Goal: Transaction & Acquisition: Purchase product/service

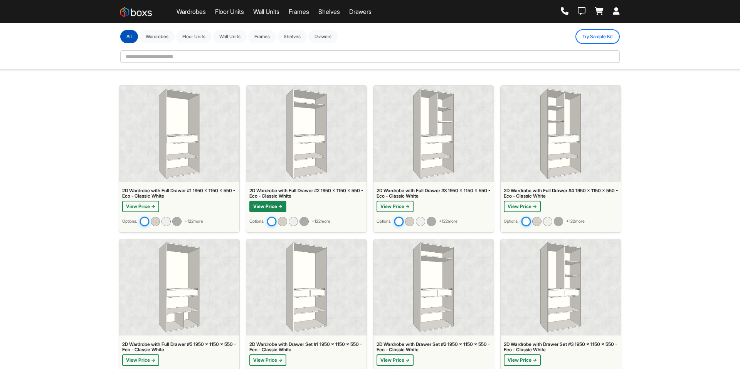
click at [286, 211] on button "View Price →" at bounding box center [267, 207] width 37 height 12
click at [397, 205] on button "View Price →" at bounding box center [395, 207] width 37 height 12
click at [161, 208] on div "View Price →" at bounding box center [179, 207] width 114 height 12
click at [139, 211] on button "View Price →" at bounding box center [140, 207] width 37 height 12
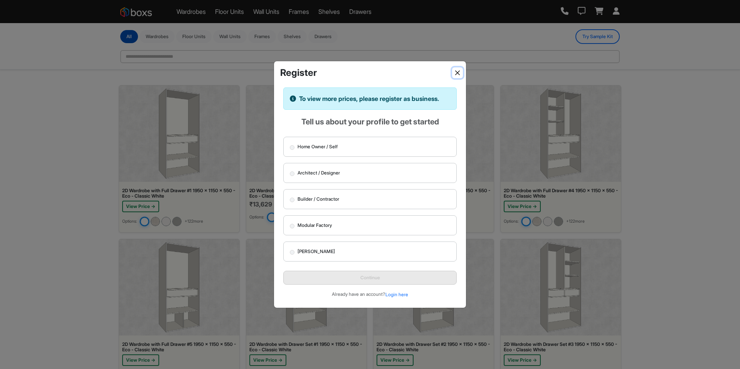
click at [460, 73] on button "Close" at bounding box center [457, 72] width 11 height 11
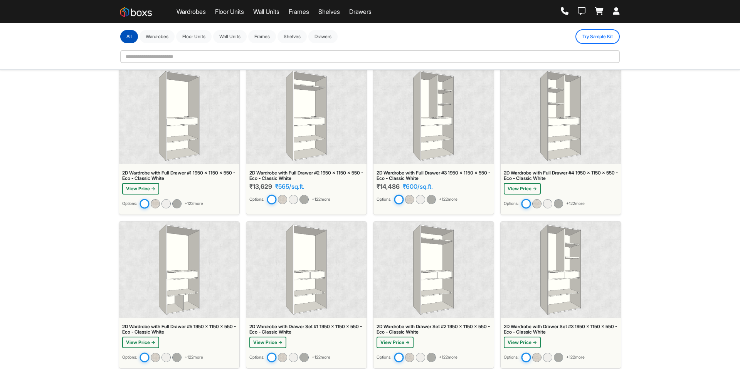
scroll to position [58, 0]
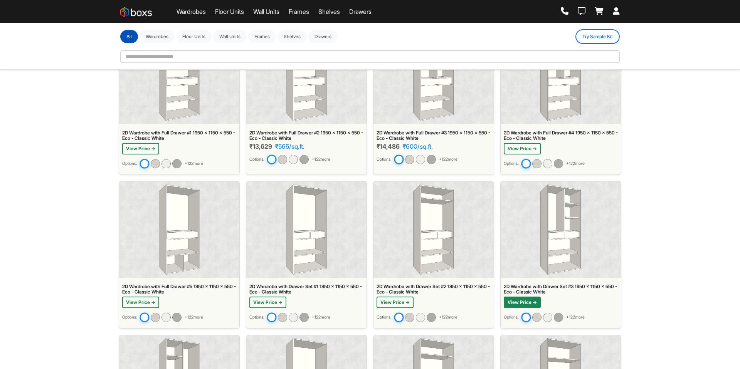
click at [524, 301] on button "View Price →" at bounding box center [522, 303] width 37 height 12
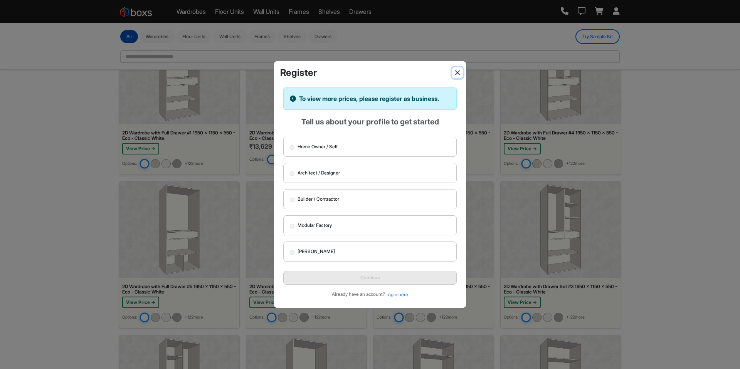
drag, startPoint x: 458, startPoint y: 74, endPoint x: 461, endPoint y: 82, distance: 8.7
click at [458, 74] on button "Close" at bounding box center [457, 72] width 11 height 11
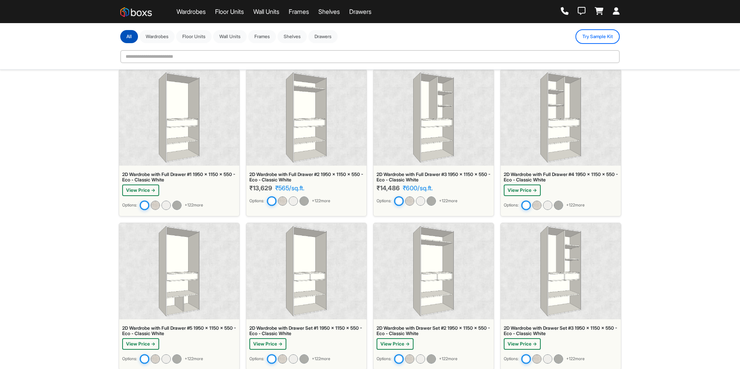
scroll to position [0, 0]
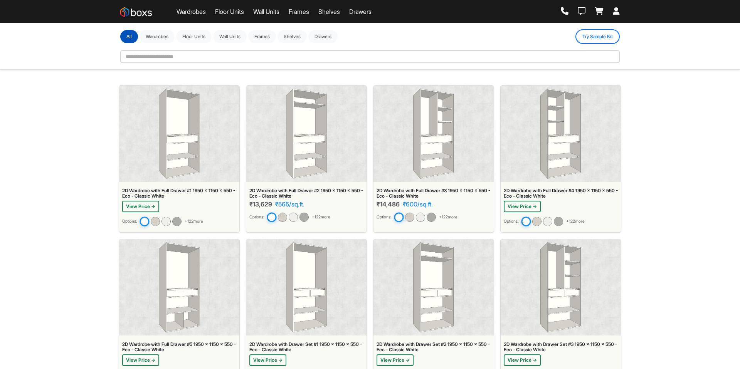
click at [615, 12] on icon at bounding box center [616, 11] width 7 height 8
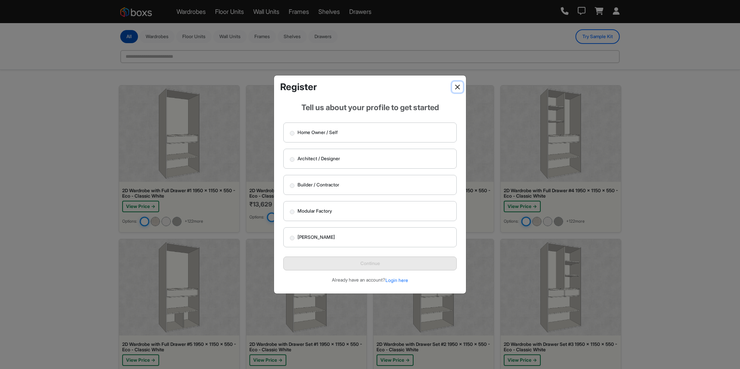
click at [456, 86] on button "Close" at bounding box center [457, 87] width 11 height 11
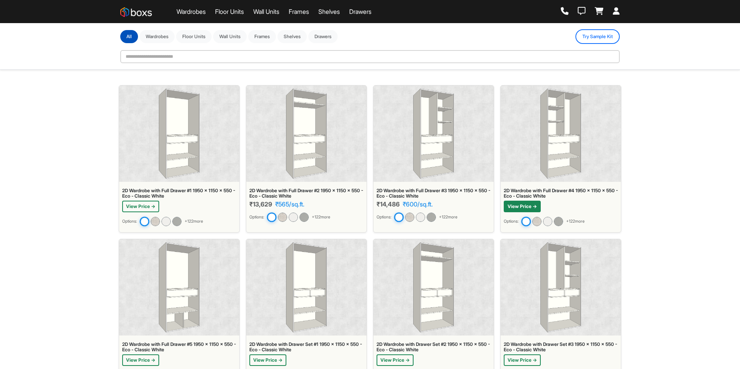
click at [532, 205] on button "View Price →" at bounding box center [522, 207] width 37 height 12
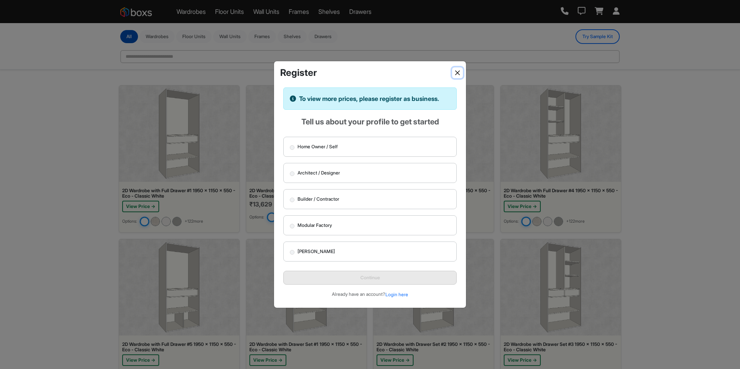
click at [456, 72] on button "Close" at bounding box center [457, 72] width 11 height 11
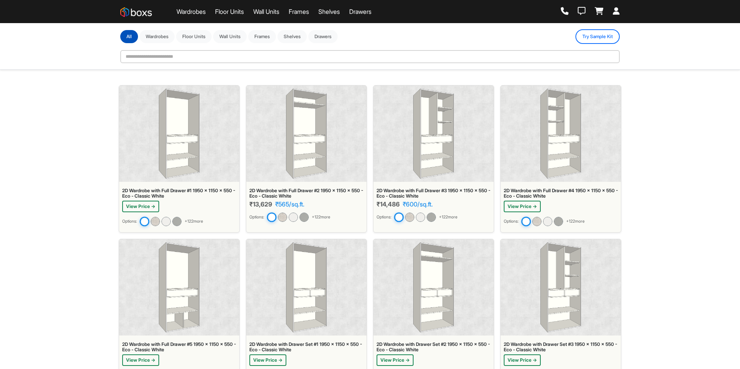
click at [620, 15] on link at bounding box center [616, 11] width 7 height 8
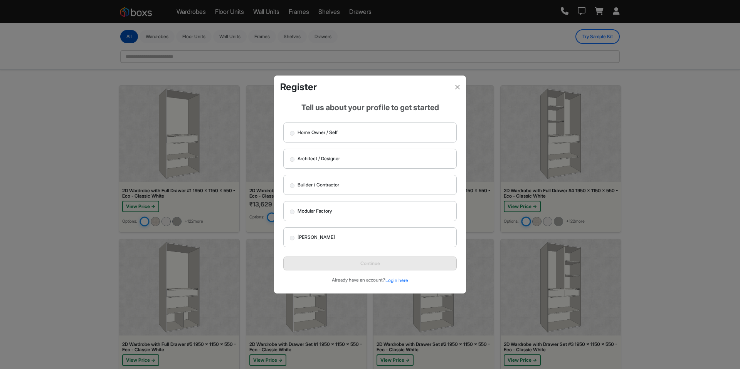
click at [320, 163] on label "Architect / Designer" at bounding box center [369, 159] width 173 height 20
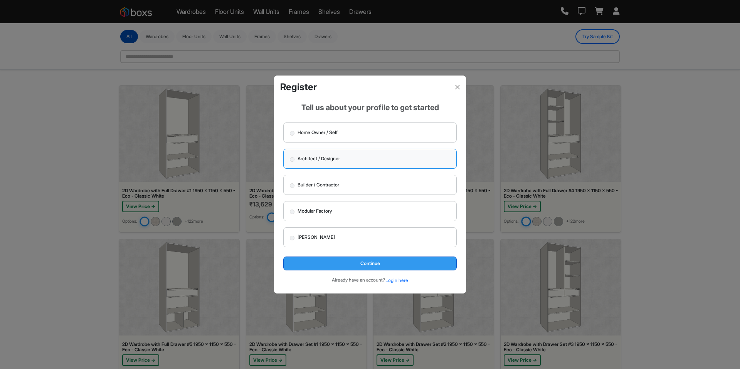
click at [338, 268] on button "Continue" at bounding box center [369, 264] width 173 height 14
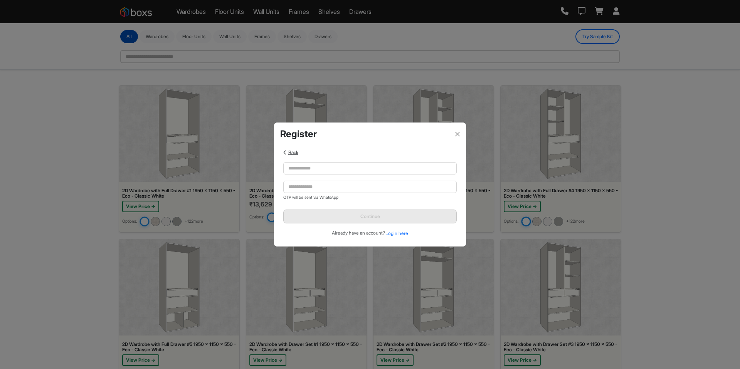
click at [290, 152] on span "Back" at bounding box center [293, 153] width 10 height 6
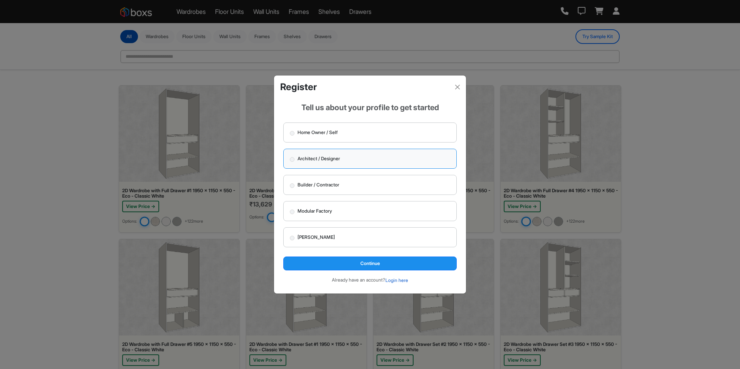
click at [401, 282] on button "Login here" at bounding box center [397, 281] width 24 height 8
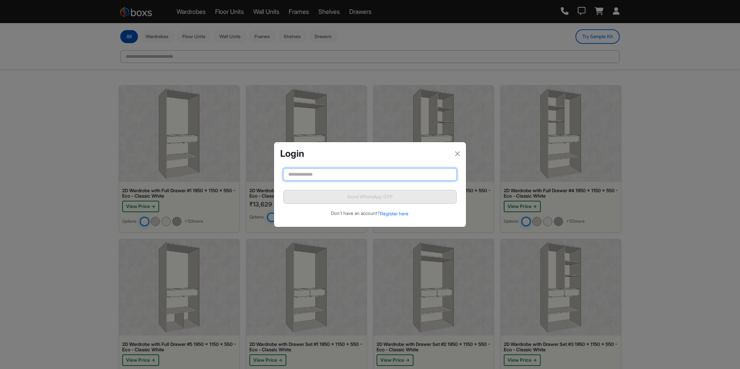
click at [341, 177] on input "text" at bounding box center [369, 174] width 173 height 12
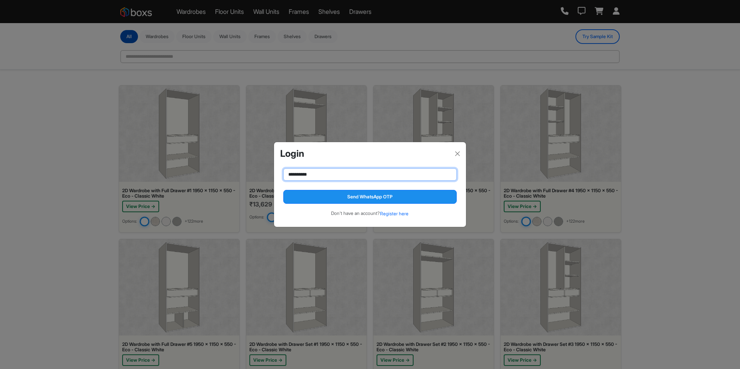
type input "**********"
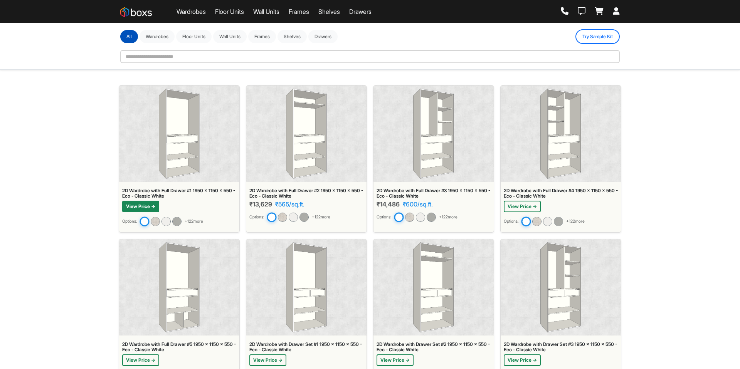
click at [137, 204] on button "View Price →" at bounding box center [140, 207] width 37 height 12
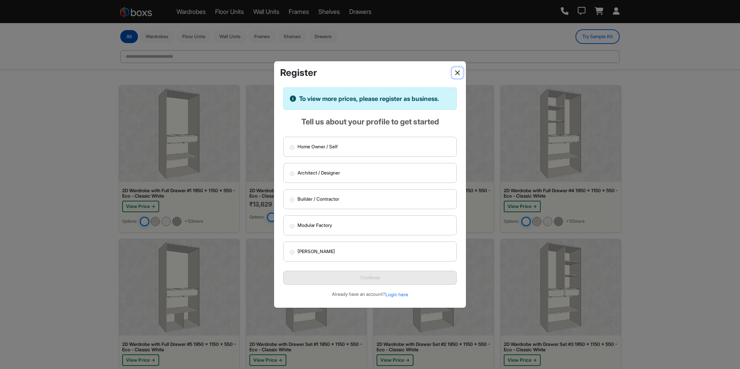
click at [456, 73] on button "Close" at bounding box center [457, 72] width 11 height 11
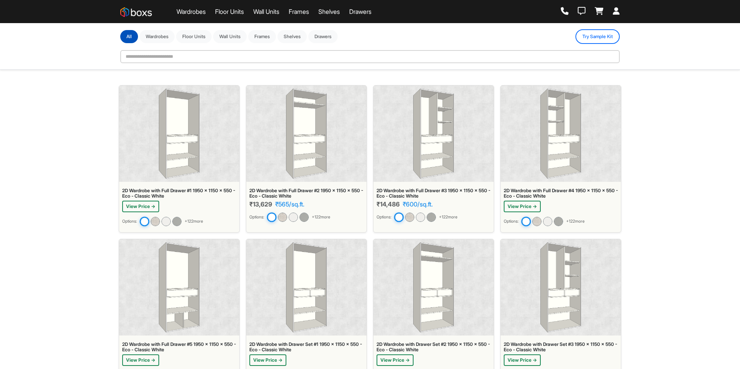
click at [618, 11] on icon at bounding box center [616, 11] width 7 height 8
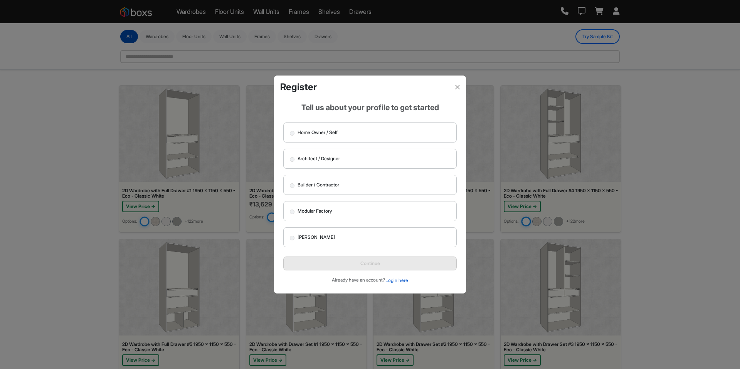
click at [393, 281] on button "Login here" at bounding box center [397, 281] width 24 height 8
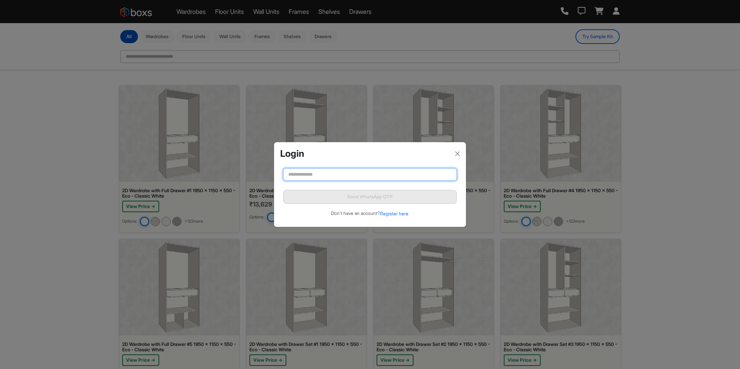
click at [353, 180] on input "text" at bounding box center [369, 174] width 173 height 12
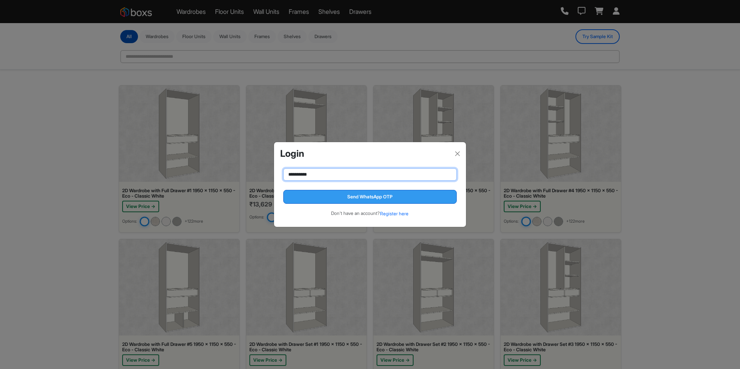
type input "**********"
click at [338, 197] on button "Send WhatsApp OTP" at bounding box center [369, 197] width 173 height 14
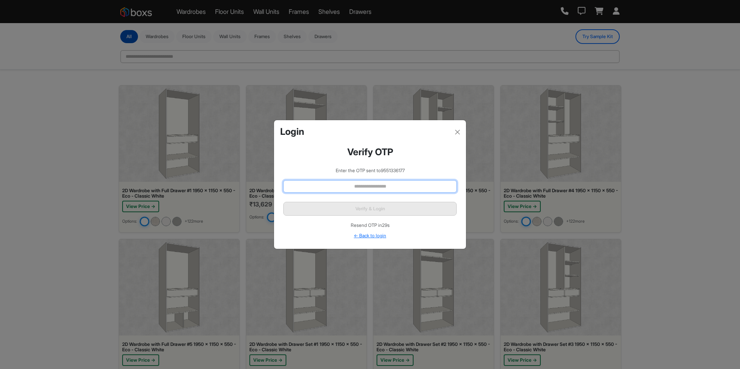
click at [352, 187] on input "text" at bounding box center [369, 186] width 173 height 12
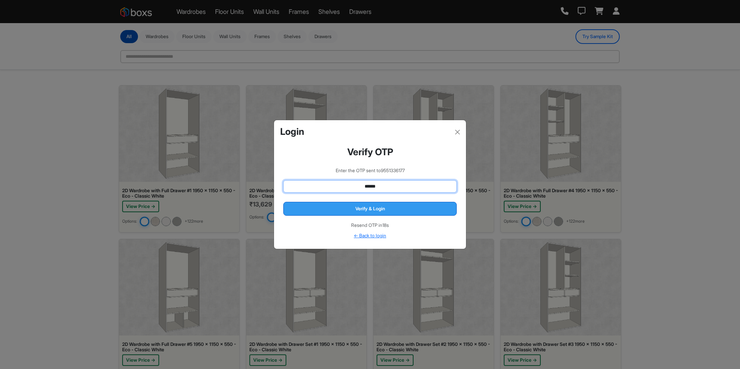
type input "******"
click at [403, 207] on button "Verify & Login" at bounding box center [369, 209] width 173 height 14
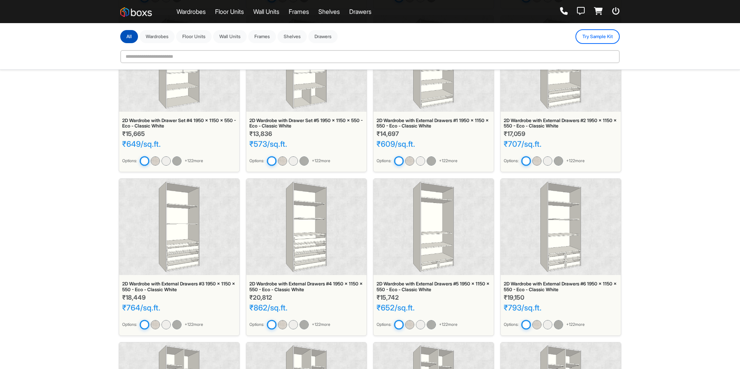
scroll to position [397, 0]
click at [284, 283] on div "2D Wardrobe with External Drawers #4 1950 x 1150 x 550 - Eco - Classic White" at bounding box center [306, 287] width 114 height 11
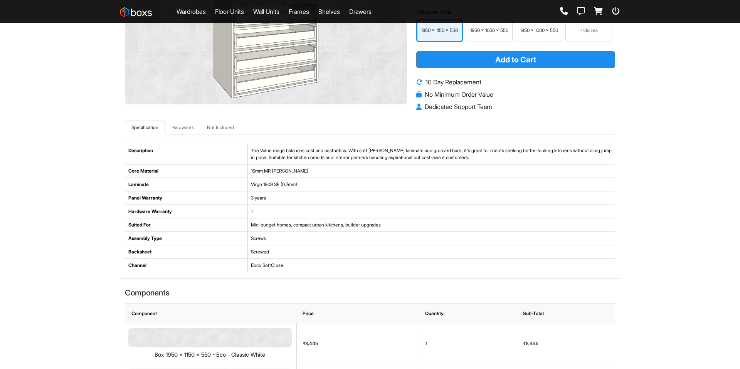
scroll to position [248, 0]
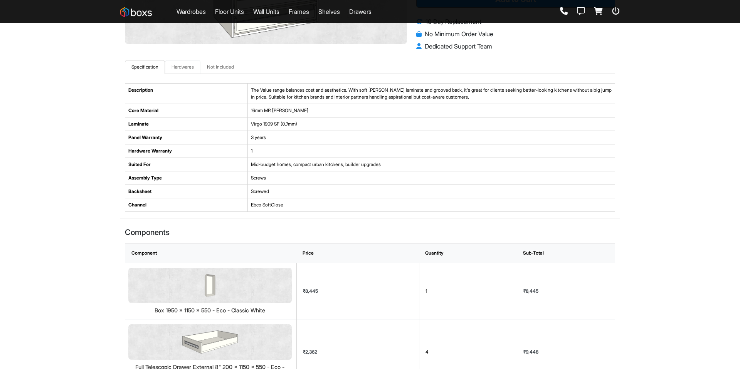
click at [181, 70] on link "Hardwares" at bounding box center [182, 67] width 35 height 14
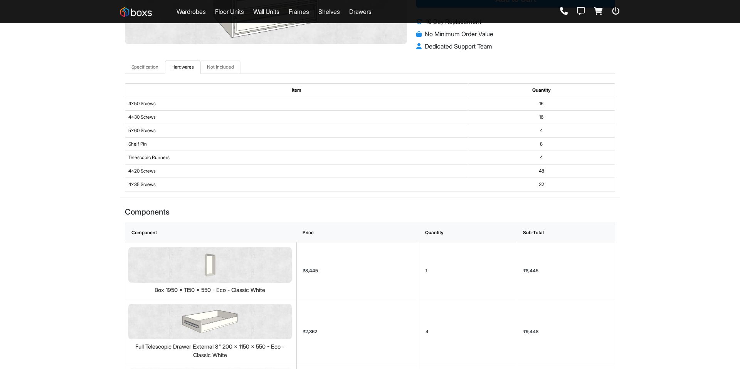
click at [225, 69] on link "Not Included" at bounding box center [220, 67] width 40 height 14
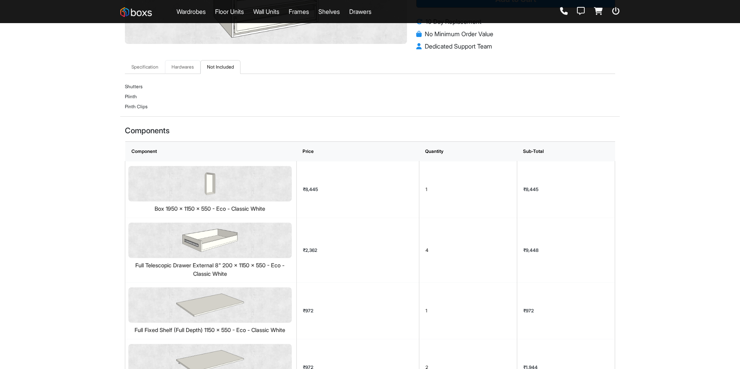
click at [182, 70] on link "Hardwares" at bounding box center [182, 67] width 35 height 14
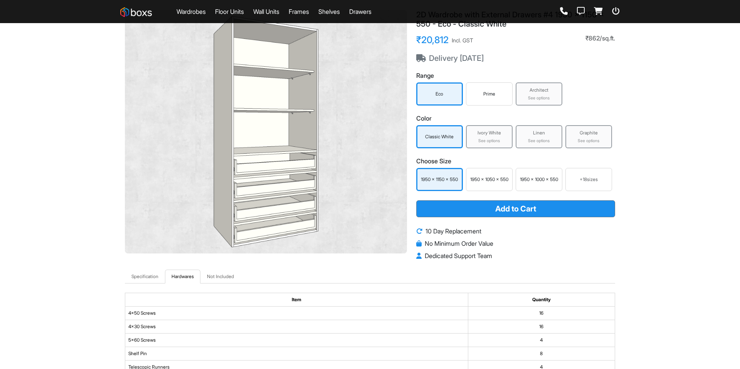
scroll to position [34, 0]
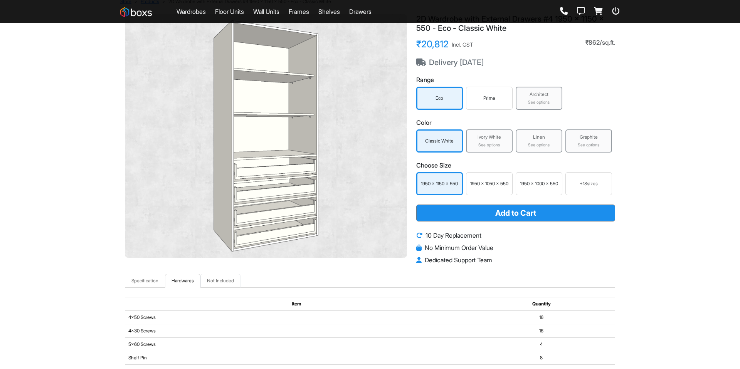
click at [218, 284] on link "Not Included" at bounding box center [220, 281] width 40 height 14
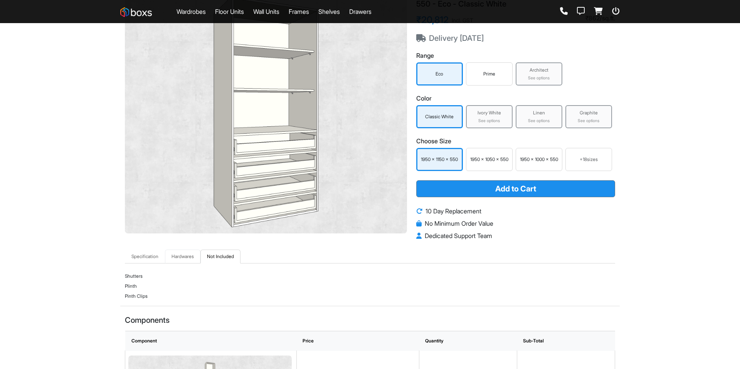
scroll to position [59, 0]
click at [186, 258] on link "Hardwares" at bounding box center [182, 256] width 35 height 14
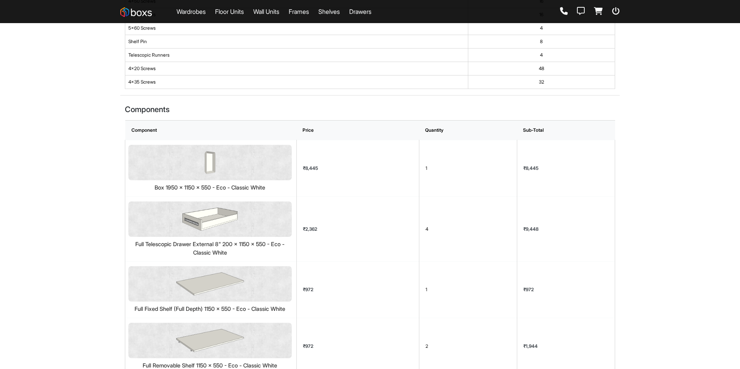
scroll to position [613, 0]
